Goal: Task Accomplishment & Management: Use online tool/utility

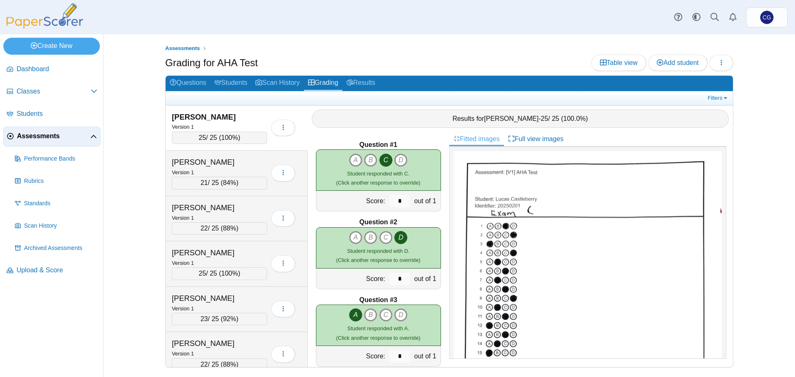
click at [43, 137] on span "Assessments" at bounding box center [53, 136] width 73 height 9
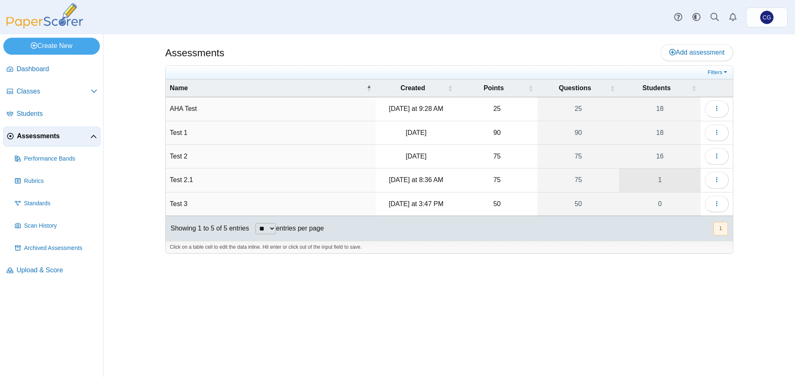
click at [675, 178] on link "1" at bounding box center [660, 179] width 82 height 23
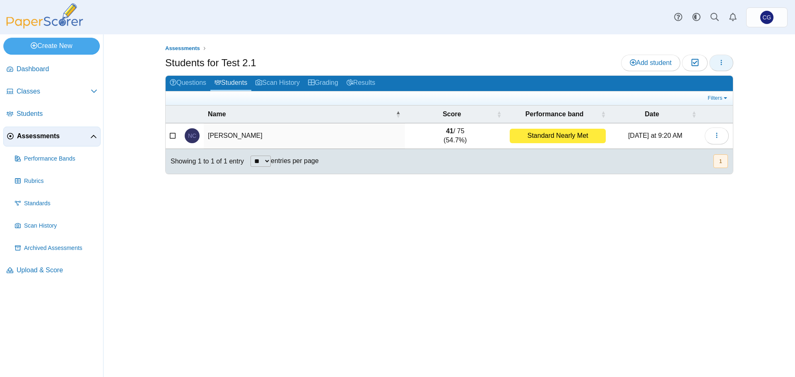
click at [725, 62] on button "button" at bounding box center [721, 63] width 24 height 17
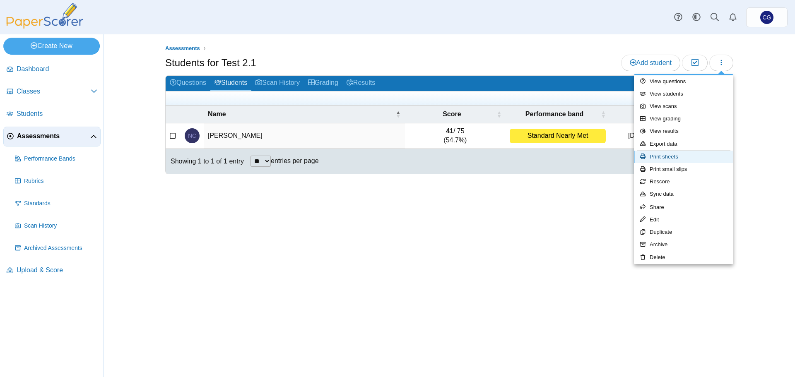
click at [695, 158] on link "Print sheets" at bounding box center [683, 157] width 99 height 12
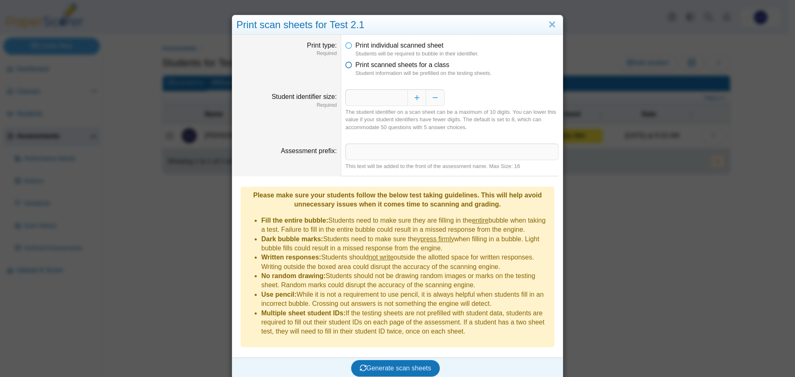
click at [347, 65] on icon at bounding box center [348, 63] width 7 height 6
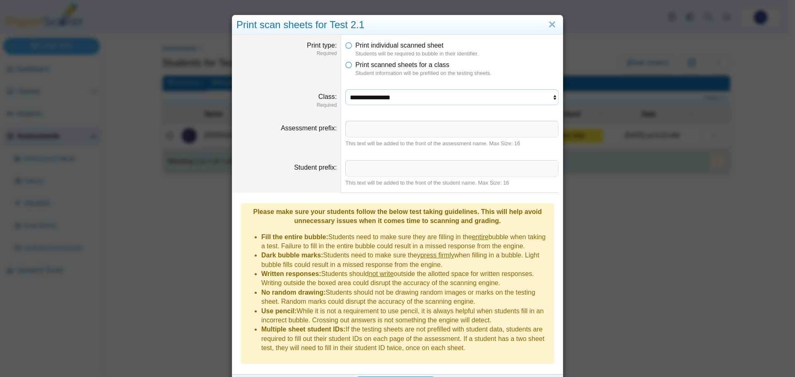
click at [380, 95] on select "**********" at bounding box center [451, 97] width 213 height 16
select select "**********"
click at [345, 89] on select "**********" at bounding box center [451, 97] width 213 height 16
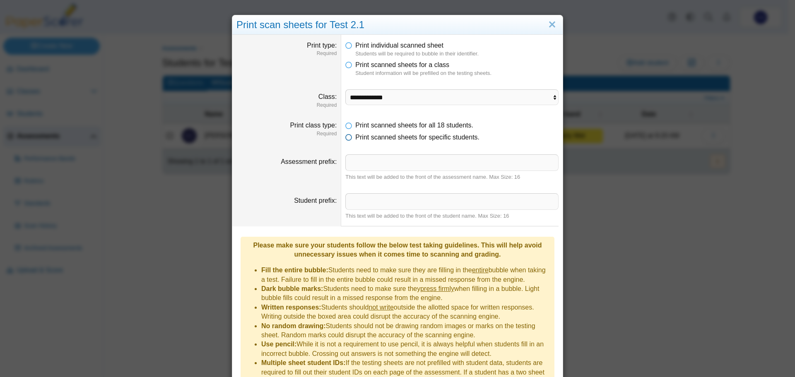
click at [365, 142] on label "Print scanned sheets for specific students." at bounding box center [417, 137] width 124 height 9
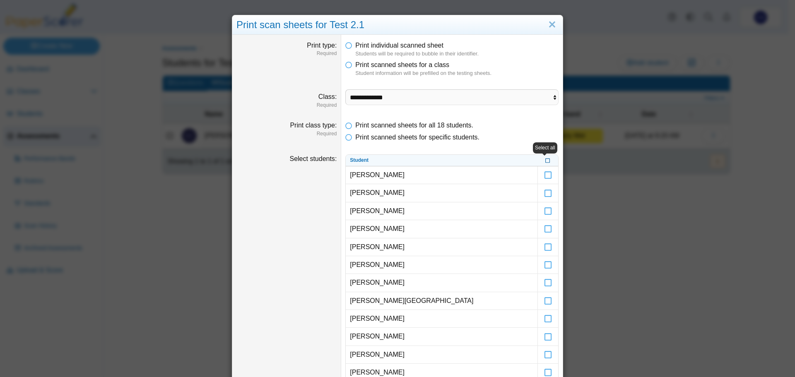
click at [545, 162] on icon at bounding box center [547, 159] width 5 height 5
click at [544, 174] on icon at bounding box center [548, 171] width 8 height 7
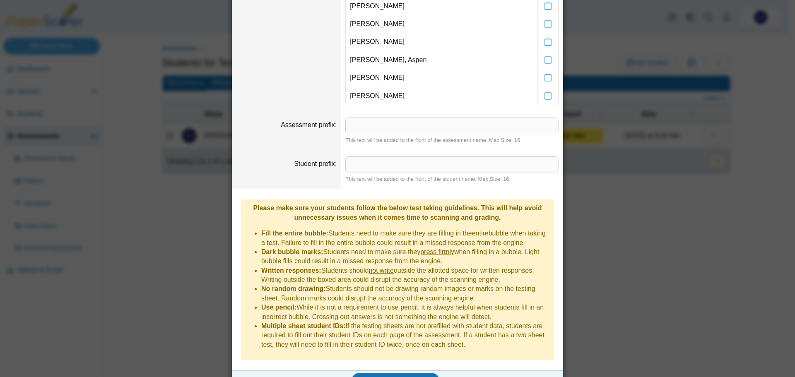
scroll to position [391, 0]
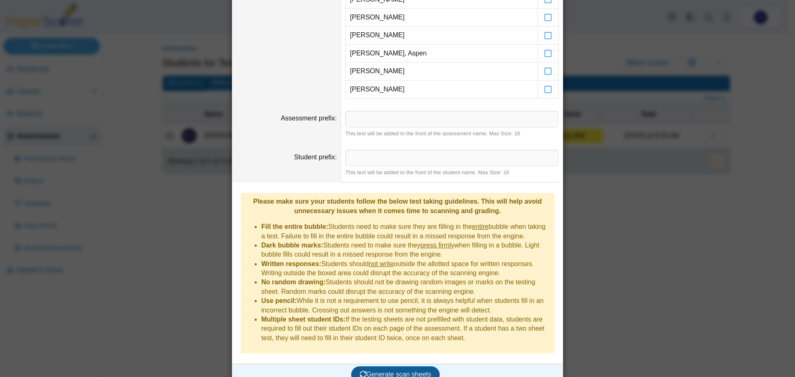
click at [402, 371] on span "Generate scan sheets" at bounding box center [396, 374] width 72 height 7
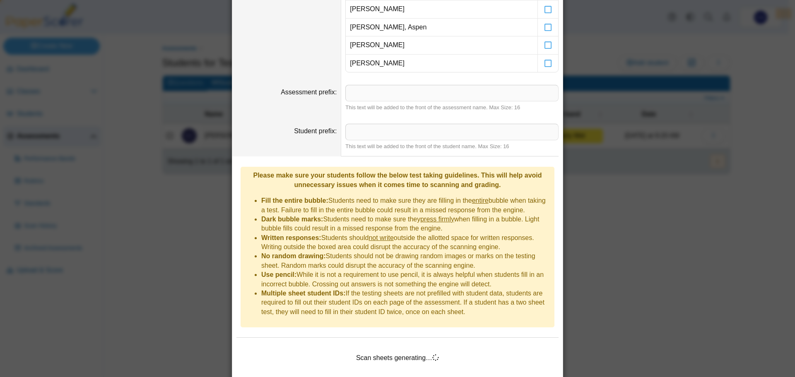
scroll to position [431, 0]
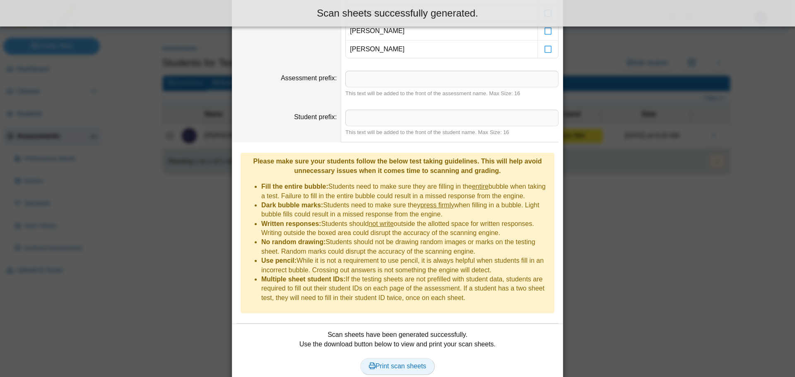
click at [399, 363] on span "Print scan sheets" at bounding box center [398, 366] width 58 height 7
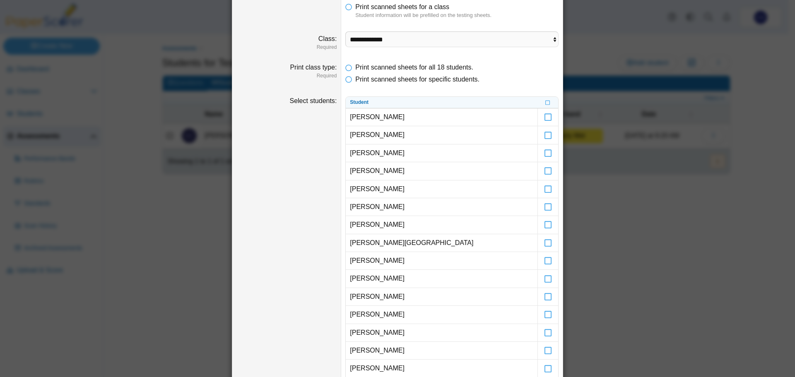
scroll to position [0, 0]
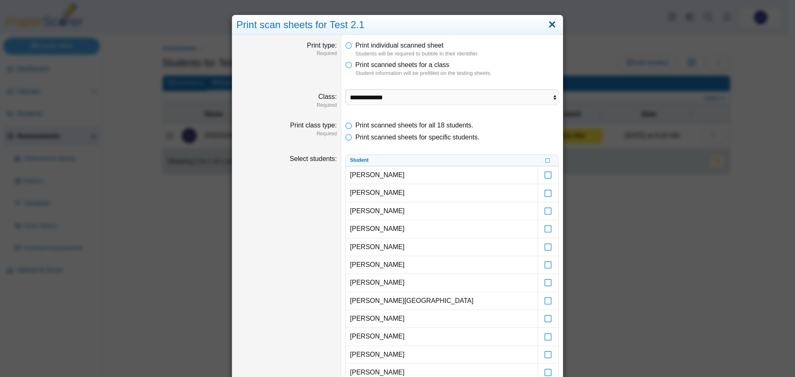
click at [546, 24] on link "Close" at bounding box center [552, 25] width 13 height 14
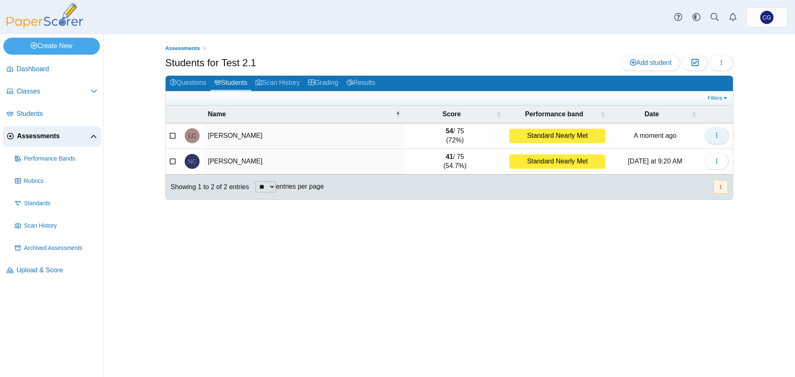
click at [715, 133] on icon "button" at bounding box center [716, 135] width 7 height 7
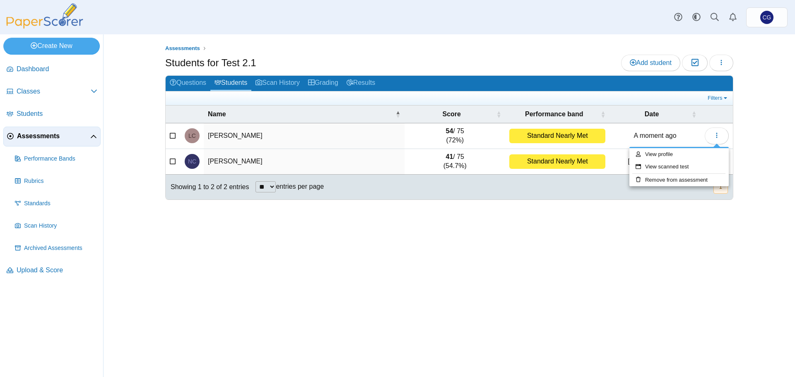
click at [481, 136] on td "54 / 75 (72%)" at bounding box center [454, 136] width 101 height 26
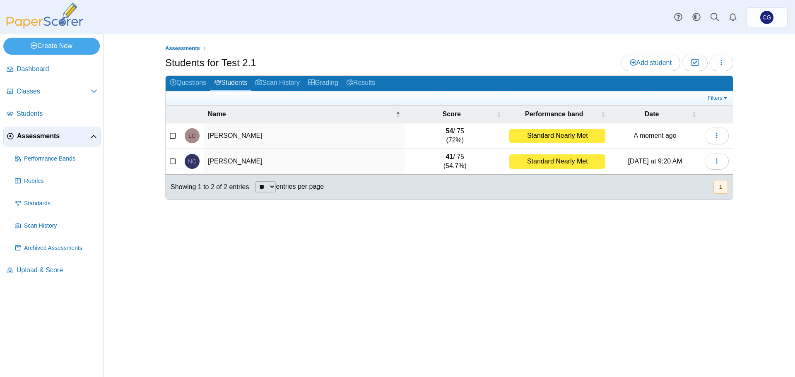
click at [610, 137] on td "A moment ago" at bounding box center [654, 136] width 91 height 26
click at [361, 84] on link "Results" at bounding box center [360, 83] width 37 height 15
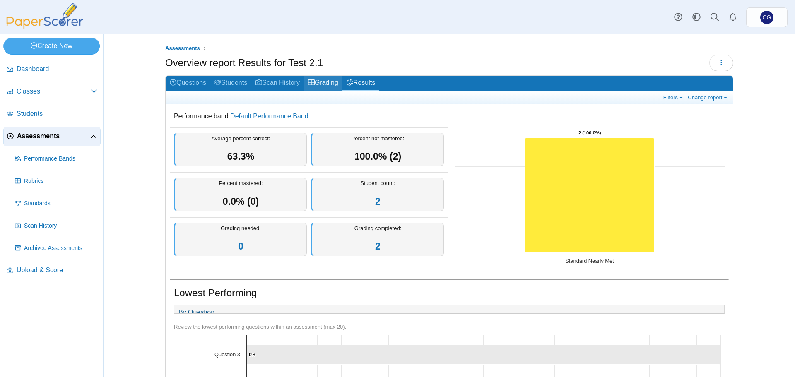
click at [328, 81] on link "Grading" at bounding box center [323, 83] width 39 height 15
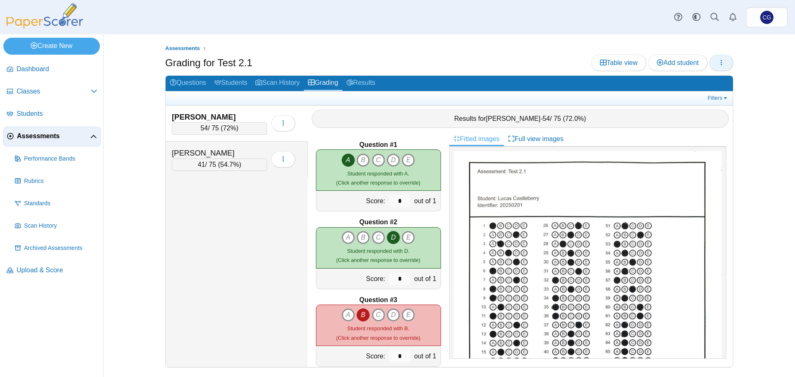
click at [728, 65] on button "button" at bounding box center [721, 63] width 24 height 17
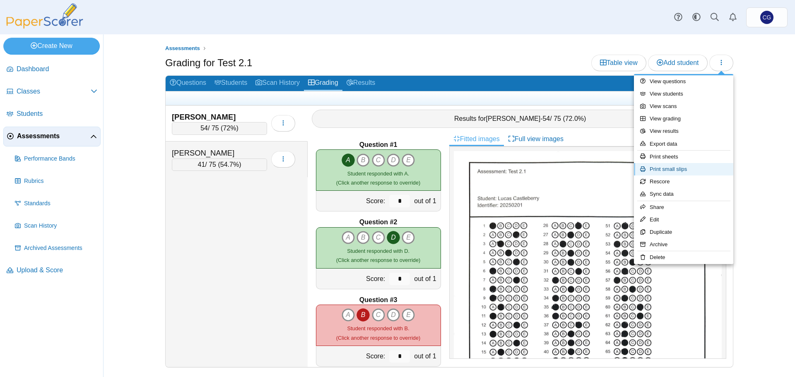
click at [685, 168] on link "Print small slips" at bounding box center [683, 169] width 99 height 12
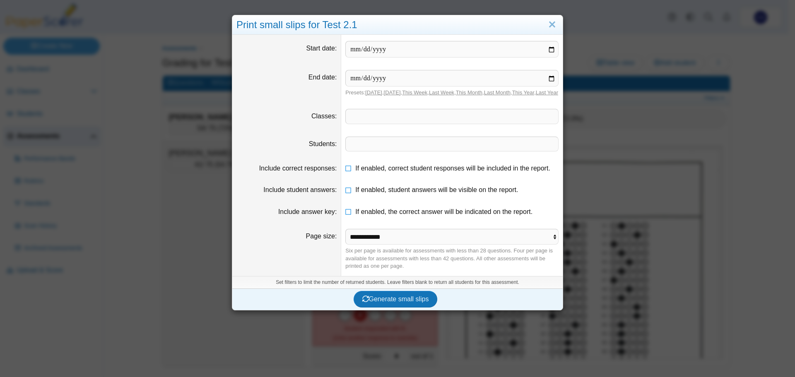
click at [366, 94] on link "[DATE]" at bounding box center [373, 92] width 17 height 6
type input "**********"
click at [371, 119] on span at bounding box center [452, 116] width 212 height 14
click at [376, 151] on span at bounding box center [452, 144] width 212 height 14
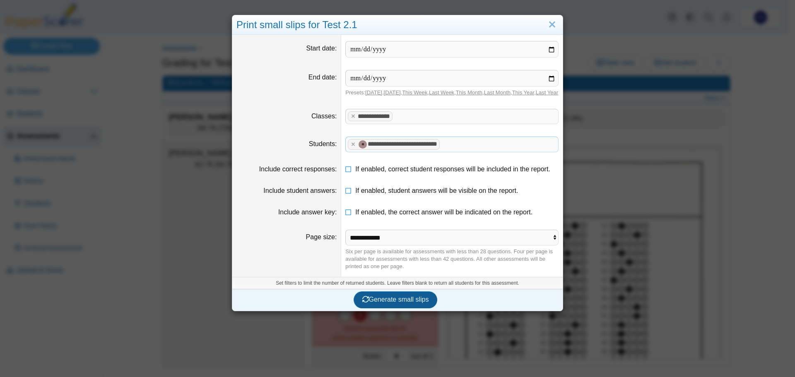
click at [395, 303] on span "Generate small slips" at bounding box center [395, 299] width 67 height 7
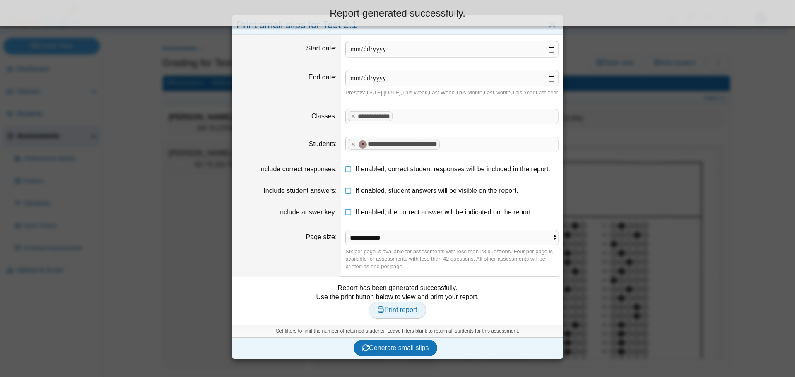
click at [400, 313] on span "Print report" at bounding box center [397, 309] width 39 height 7
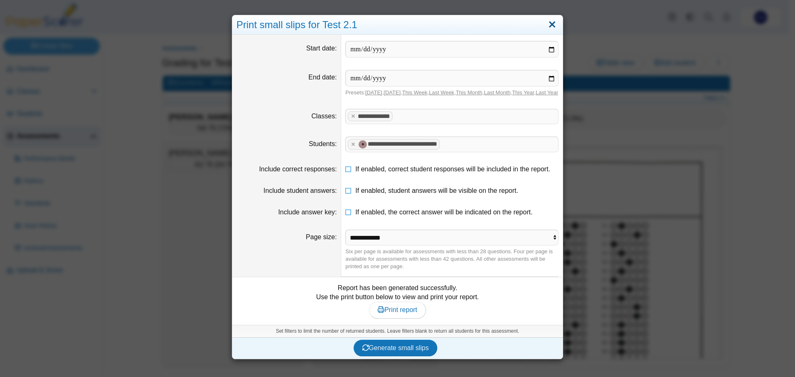
click at [551, 26] on link "Close" at bounding box center [552, 25] width 13 height 14
